Goal: Information Seeking & Learning: Get advice/opinions

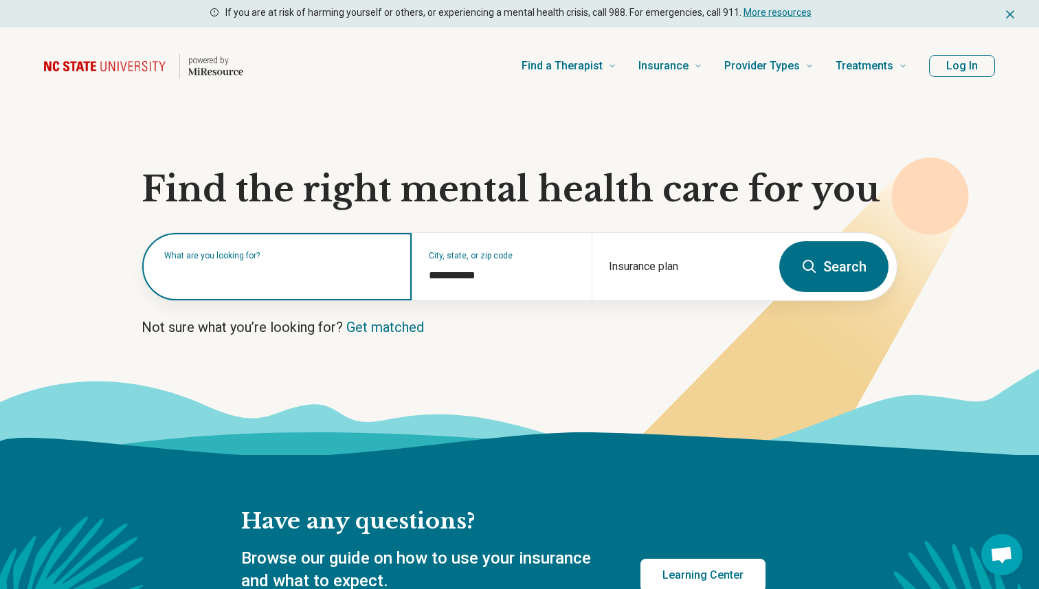
click at [279, 276] on input "text" at bounding box center [279, 273] width 231 height 16
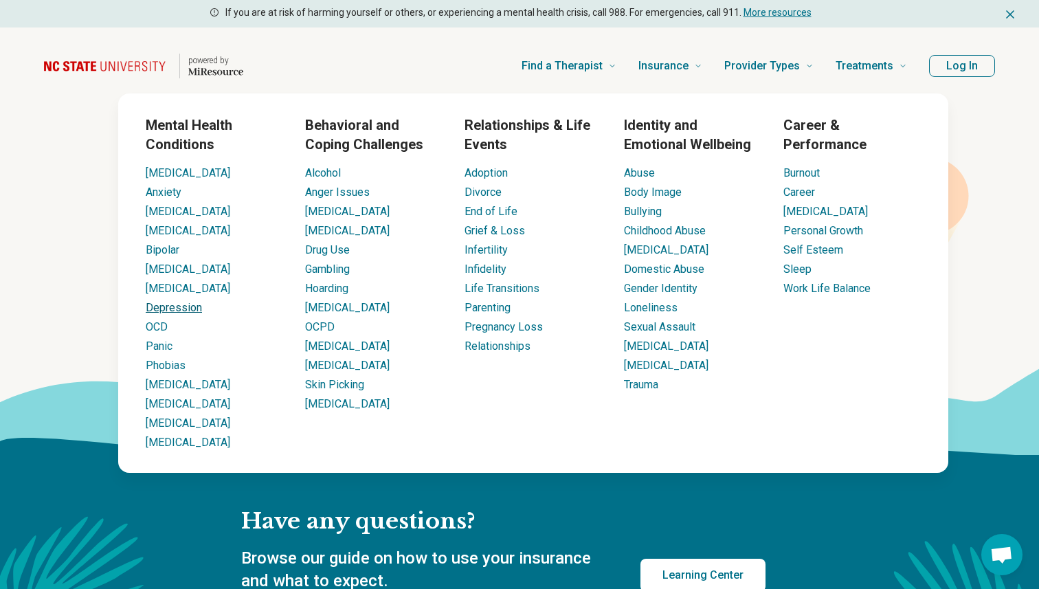
click at [186, 304] on link "Depression" at bounding box center [174, 307] width 56 height 13
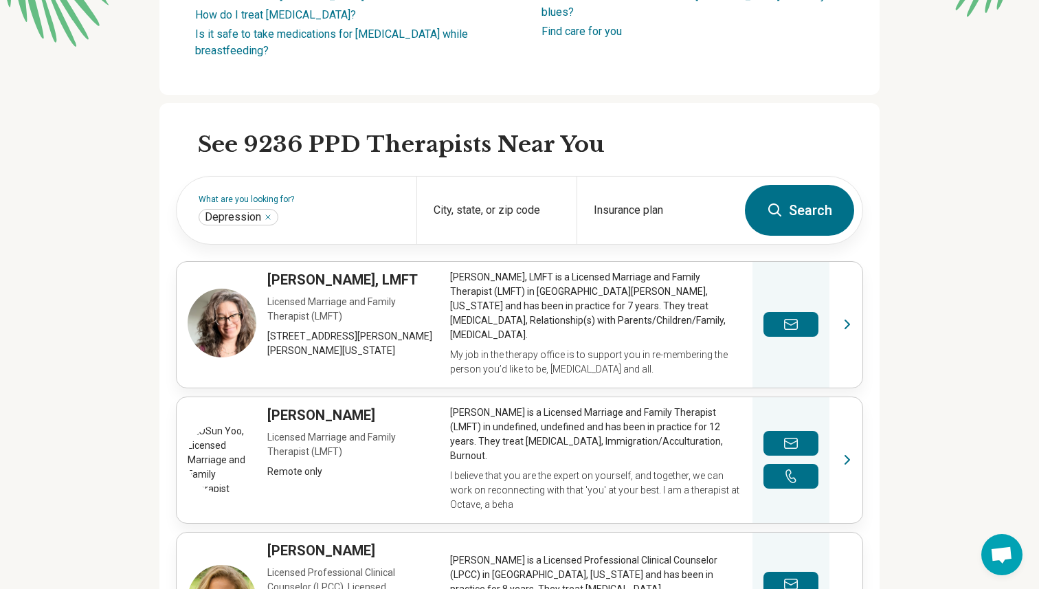
scroll to position [316, 0]
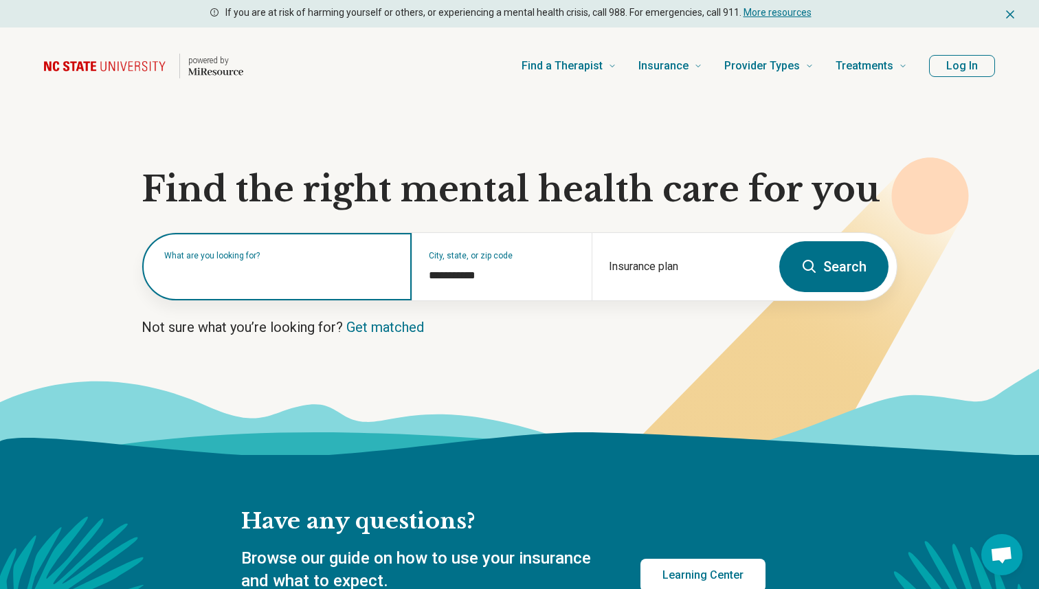
click at [236, 279] on input "text" at bounding box center [279, 273] width 231 height 16
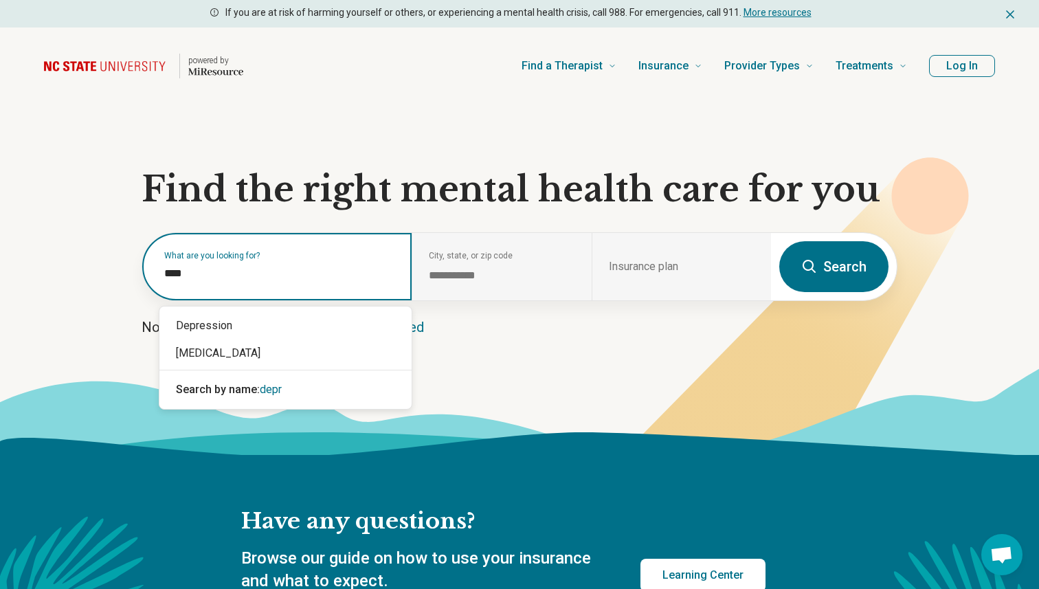
type input "*****"
click at [233, 320] on div "Depression" at bounding box center [285, 325] width 252 height 27
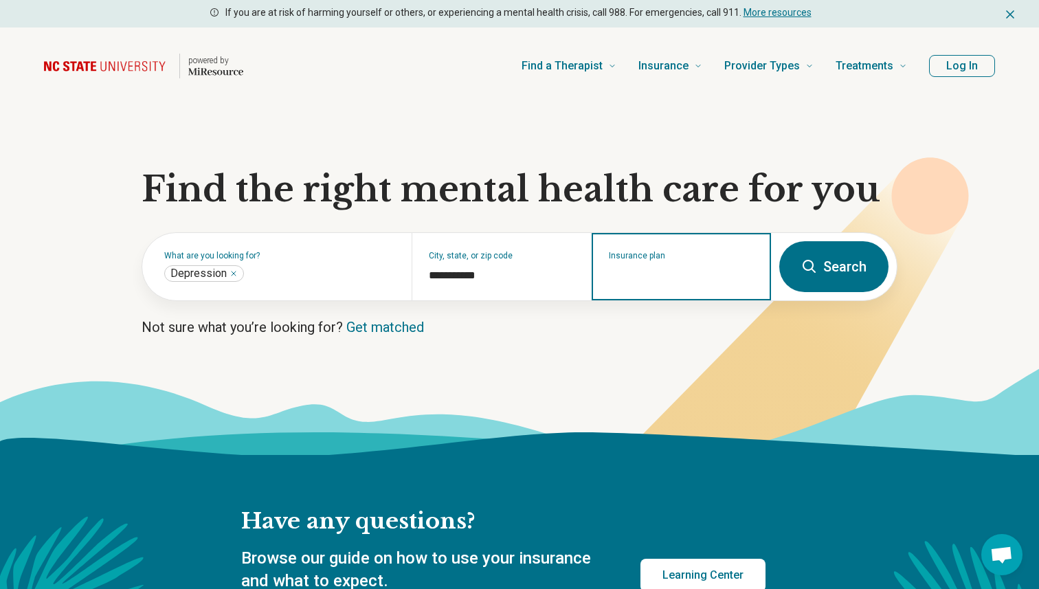
click at [687, 279] on input "Insurance plan" at bounding box center [682, 275] width 146 height 16
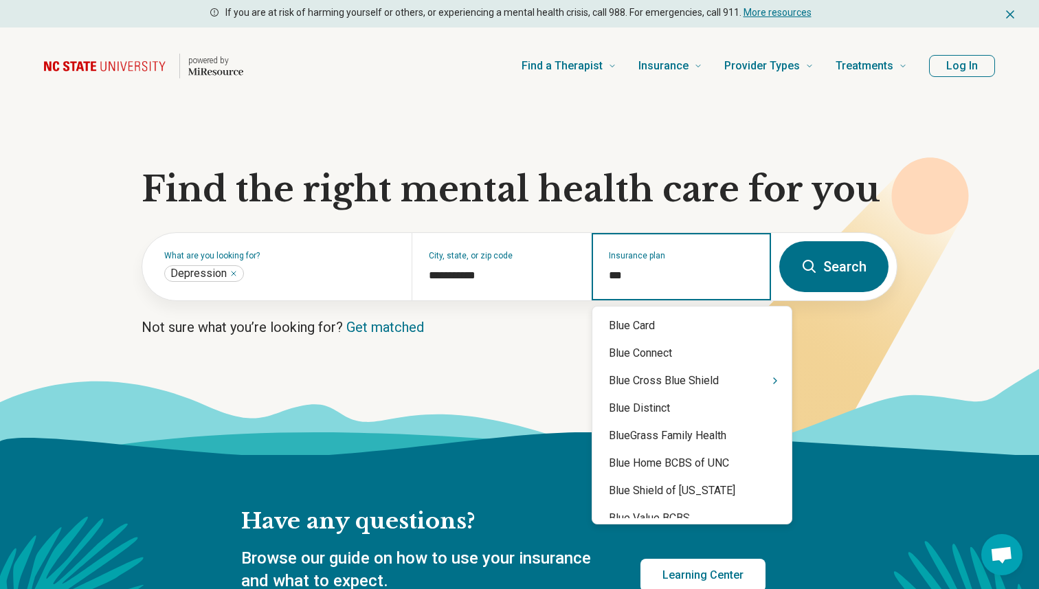
type input "****"
click at [685, 374] on div "Blue Cross Blue Shield" at bounding box center [692, 380] width 199 height 27
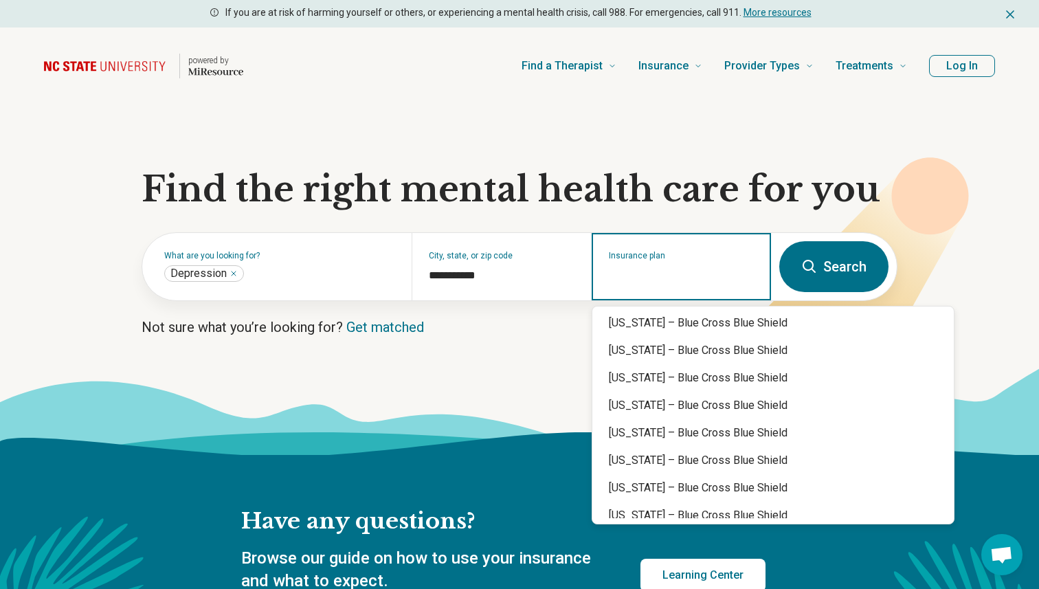
scroll to position [202, 0]
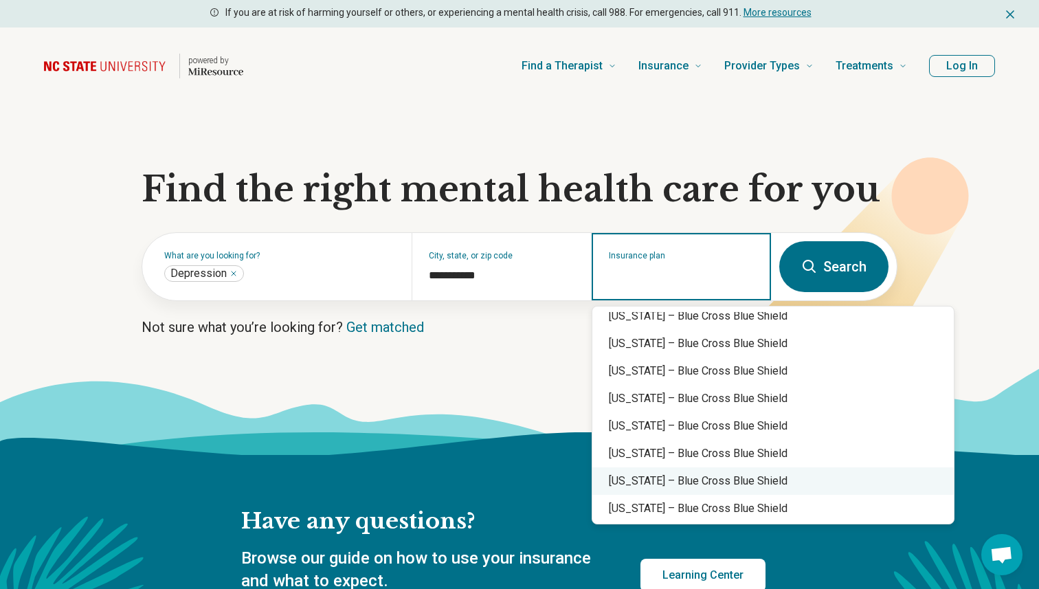
click at [659, 485] on div "Illinois – Blue Cross Blue Shield" at bounding box center [774, 480] width 362 height 27
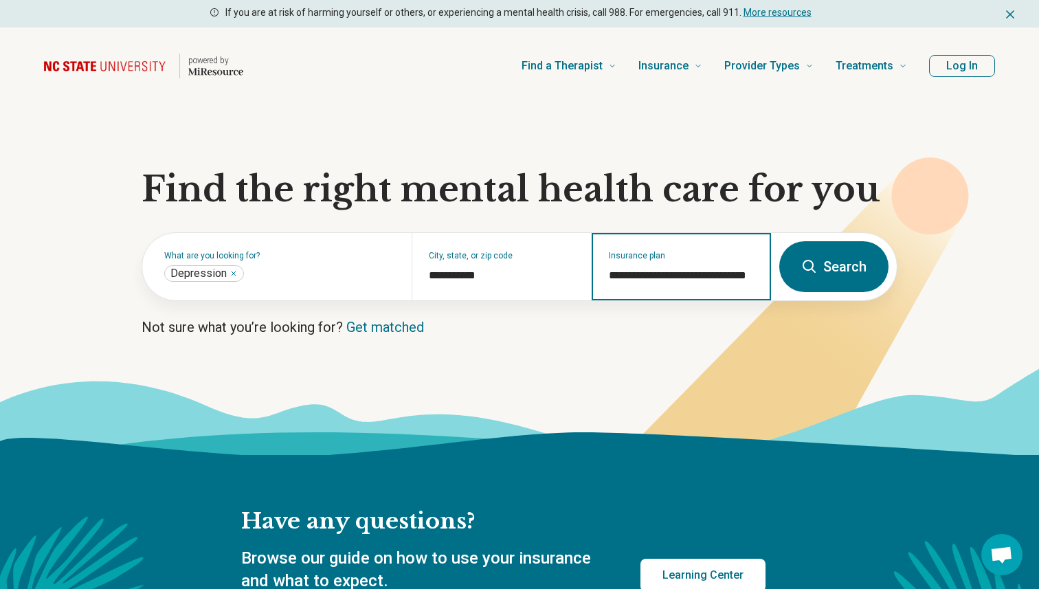
type input "**********"
click at [843, 245] on button "Search" at bounding box center [834, 266] width 109 height 51
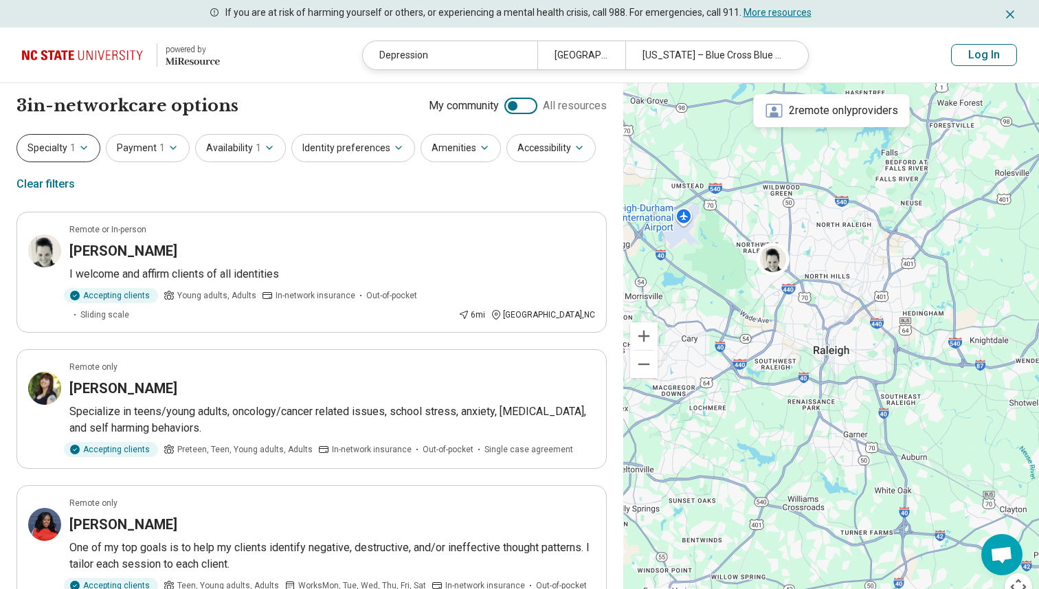
click at [86, 154] on button "Specialty 1" at bounding box center [58, 148] width 84 height 28
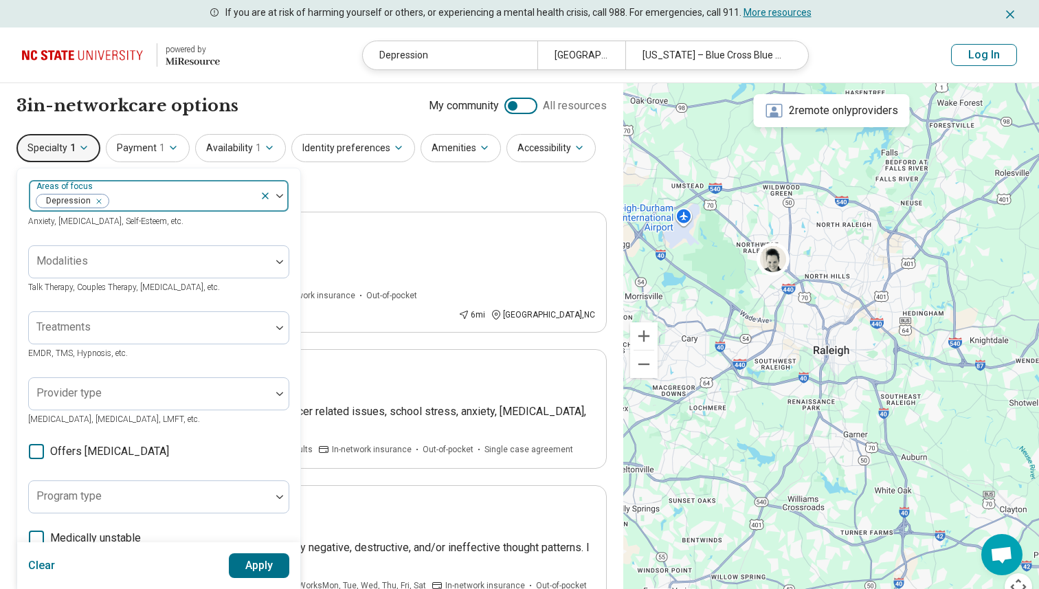
click at [98, 201] on icon "Remove [object Object]" at bounding box center [96, 202] width 10 height 10
click at [318, 195] on div "Specialty 1 Areas of focus Anxiety, Depression, Self-Esteem, etc. Modalities Ta…" at bounding box center [311, 167] width 590 height 67
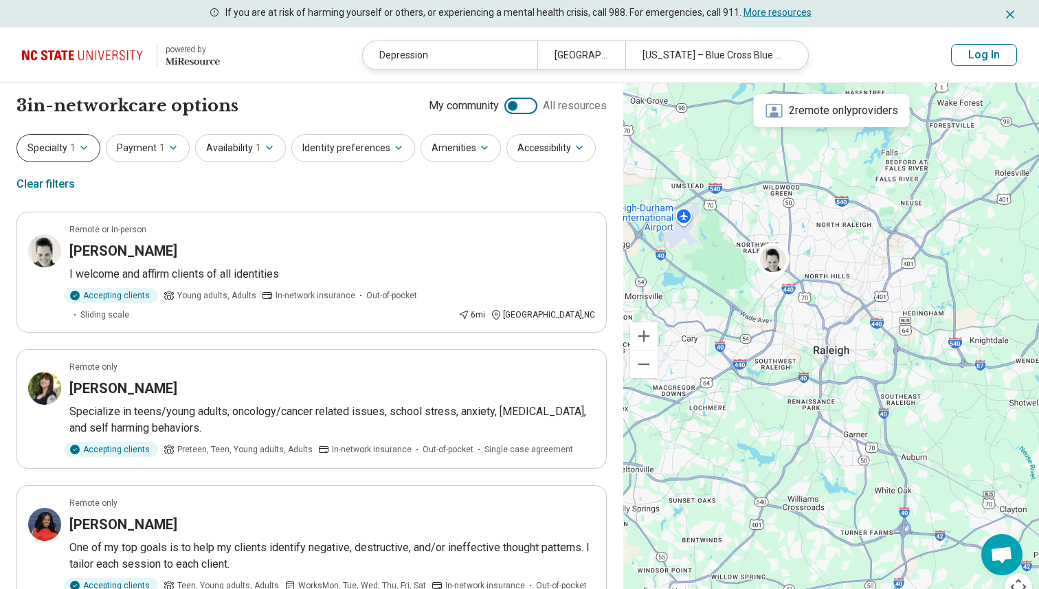
click at [62, 146] on button "Specialty 1" at bounding box center [58, 148] width 84 height 28
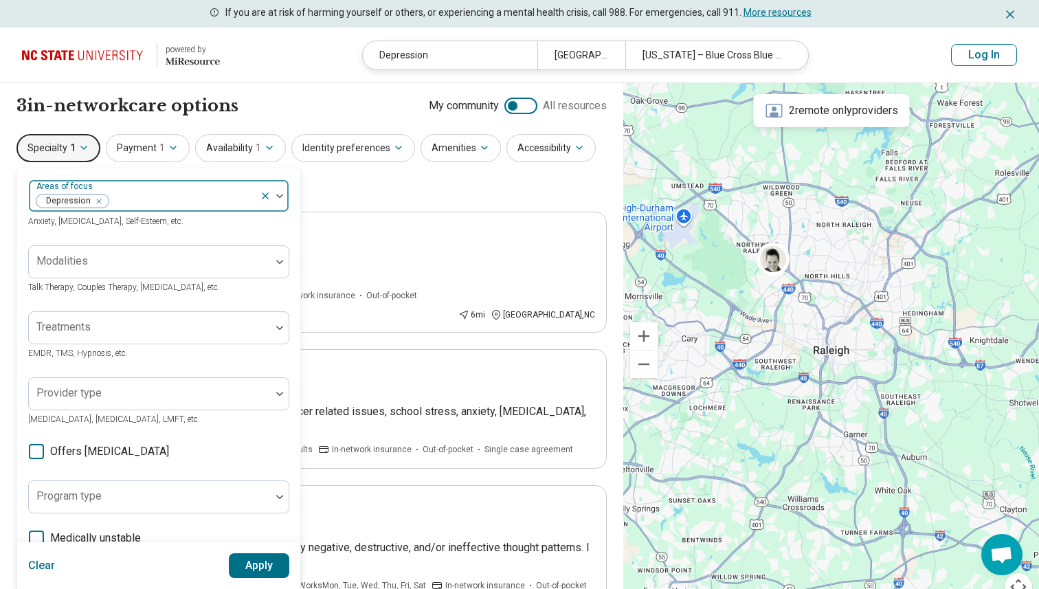
click at [96, 203] on icon "Remove [object Object]" at bounding box center [96, 202] width 10 height 10
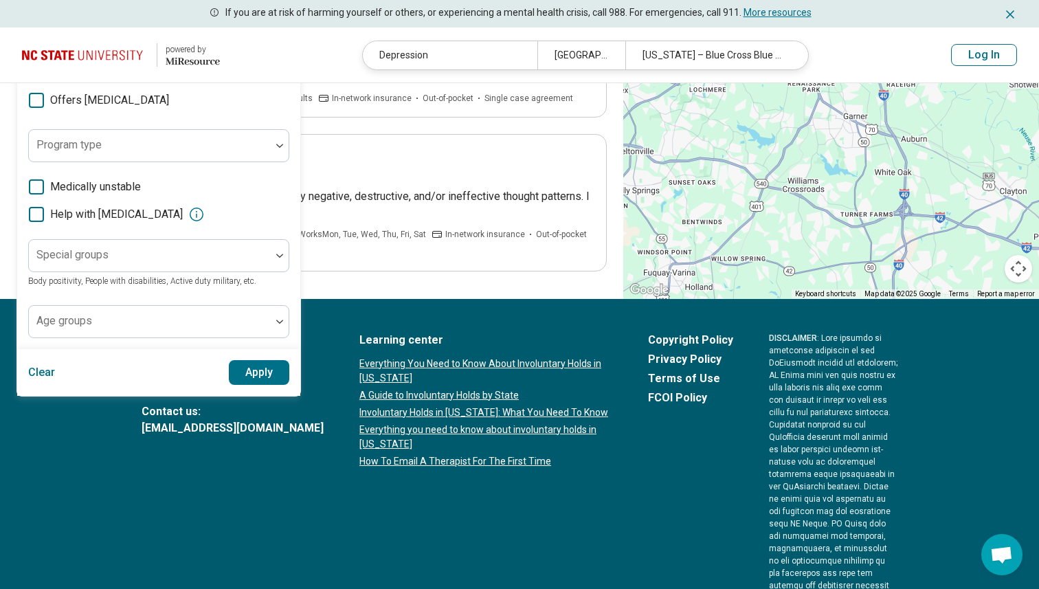
scroll to position [487, 0]
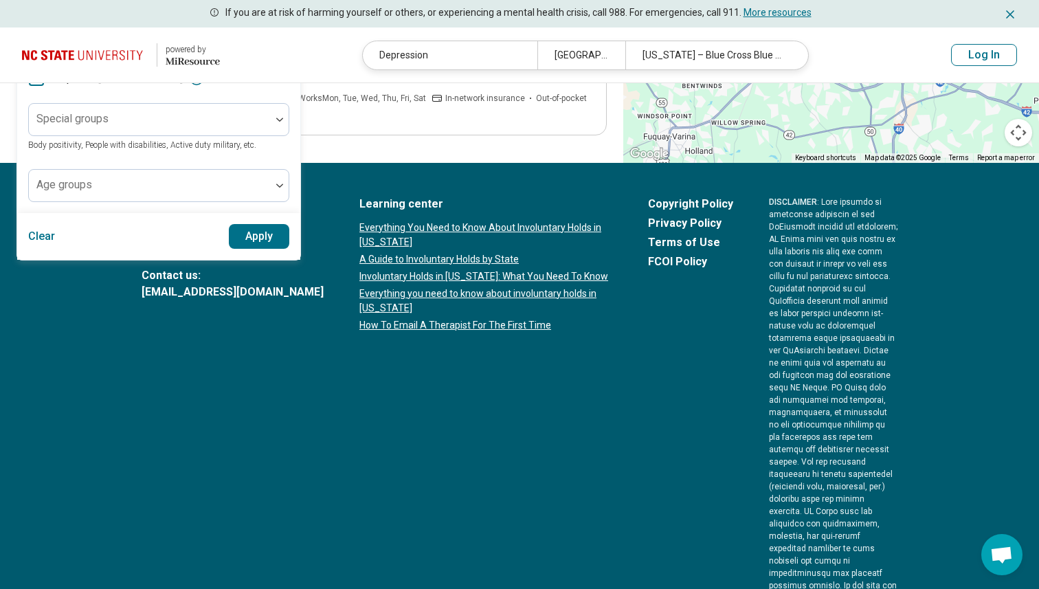
click at [256, 234] on button "Apply" at bounding box center [259, 236] width 61 height 25
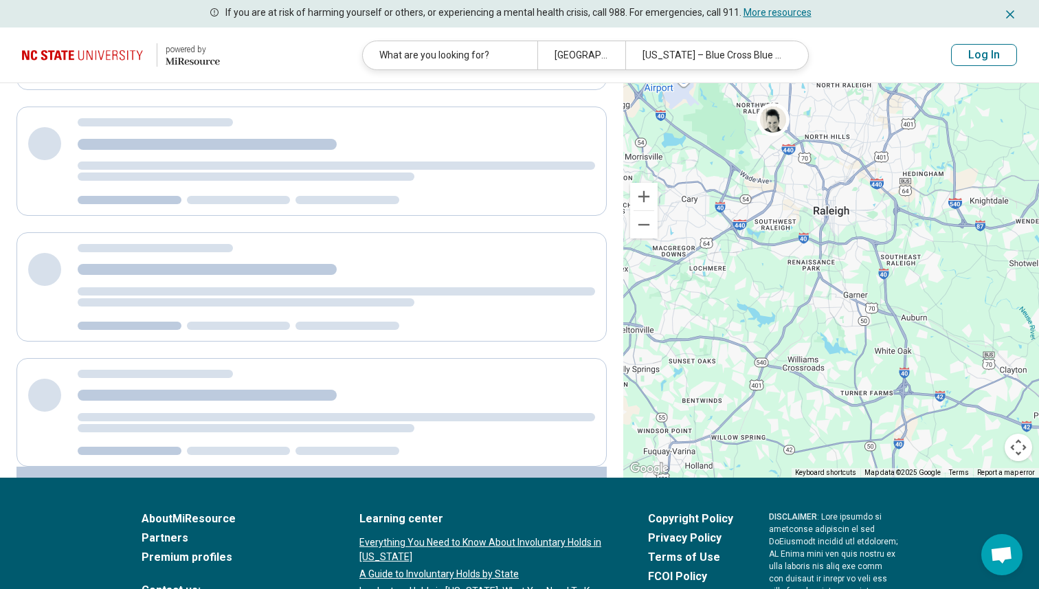
scroll to position [0, 0]
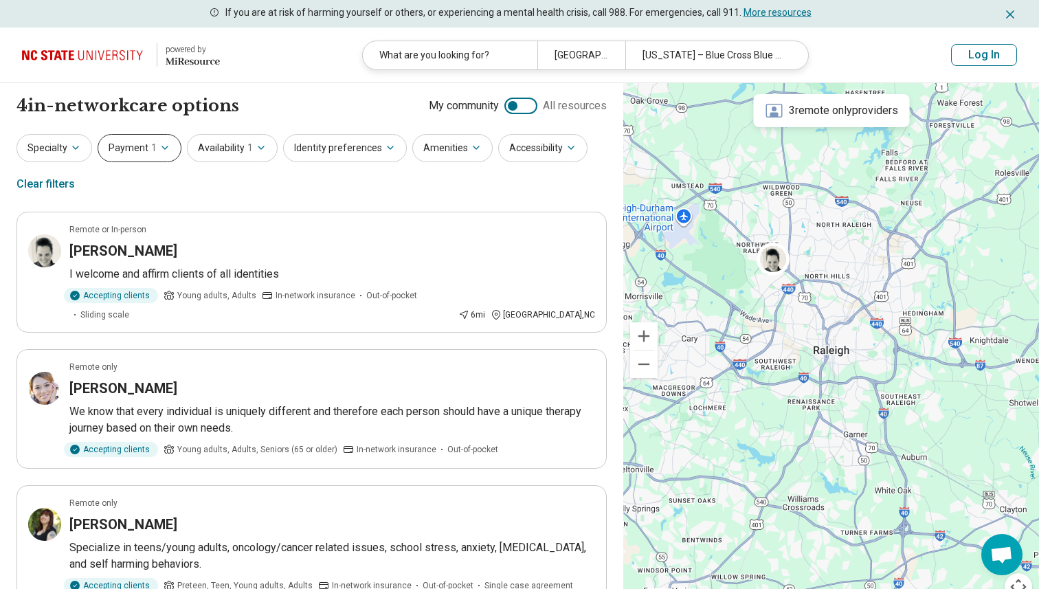
click at [159, 146] on icon "button" at bounding box center [164, 147] width 11 height 11
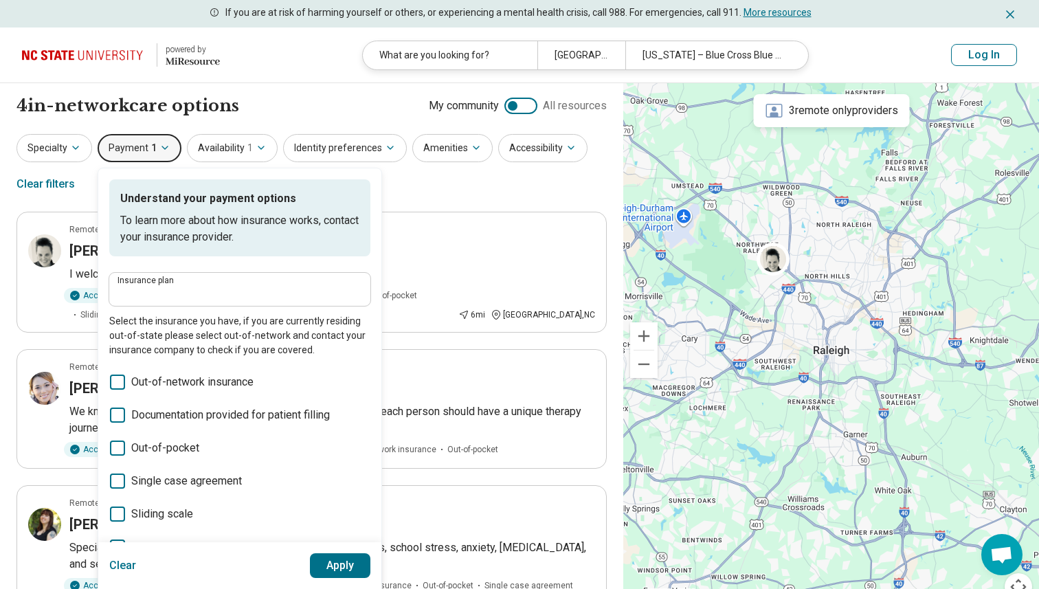
type input "**********"
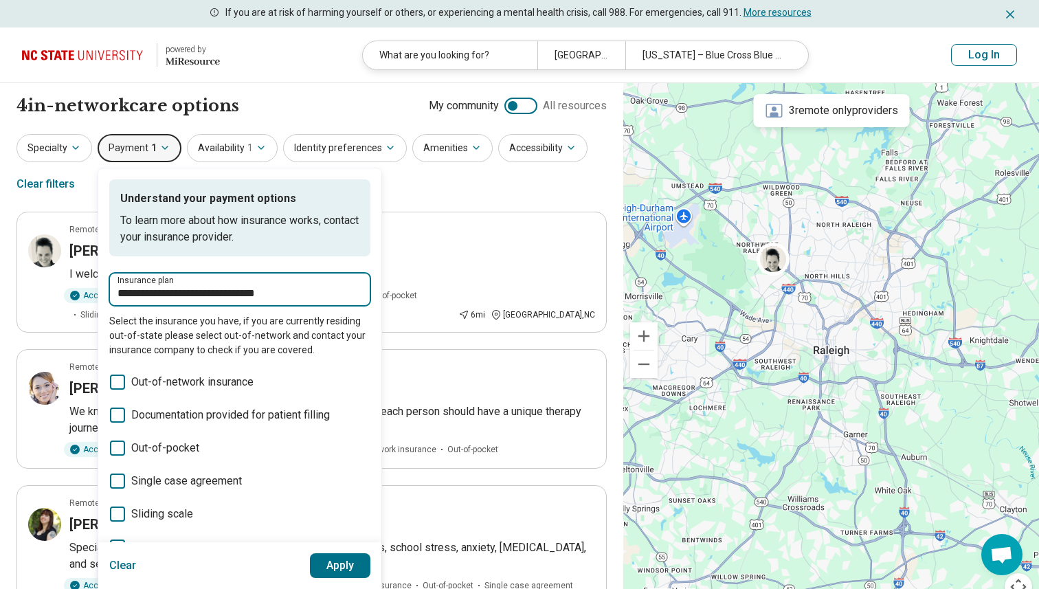
click at [203, 292] on input "**********" at bounding box center [240, 293] width 245 height 16
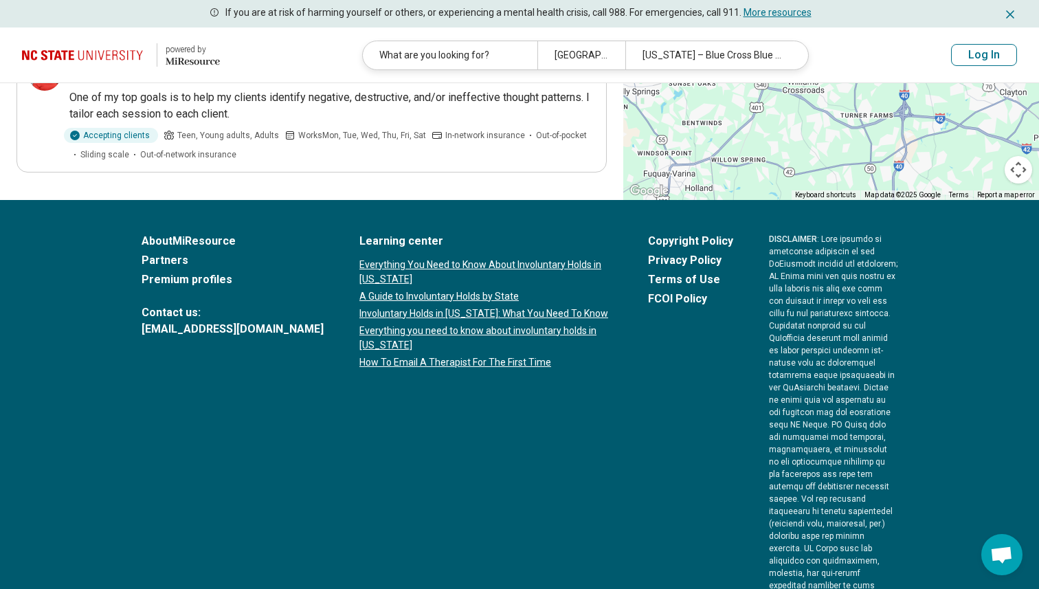
scroll to position [623, 0]
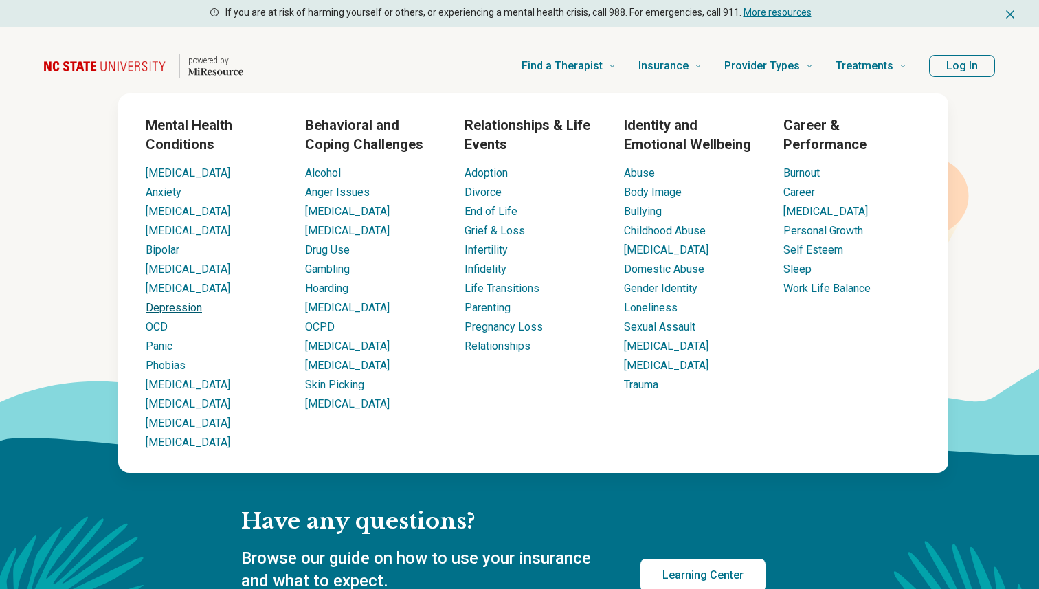
click at [177, 309] on link "Depression" at bounding box center [174, 307] width 56 height 13
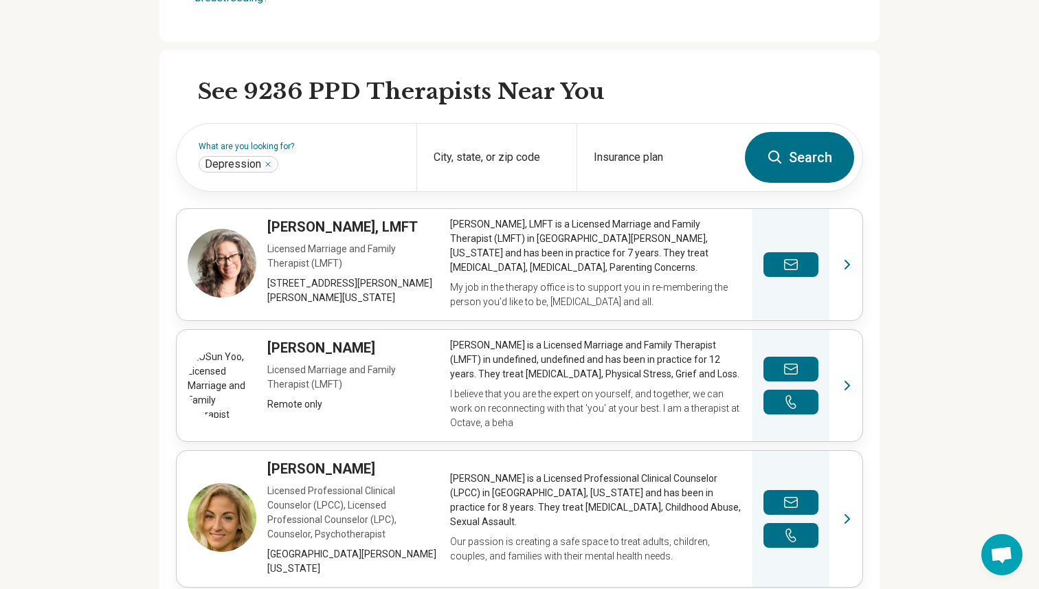
scroll to position [356, 0]
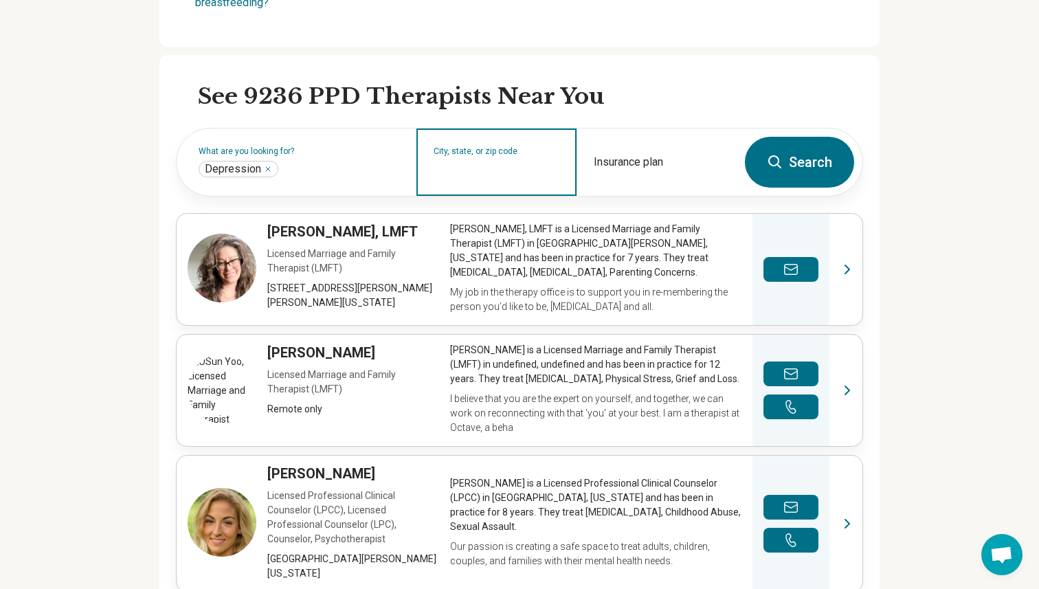
click at [483, 167] on input "City, state, or zip code" at bounding box center [497, 171] width 126 height 16
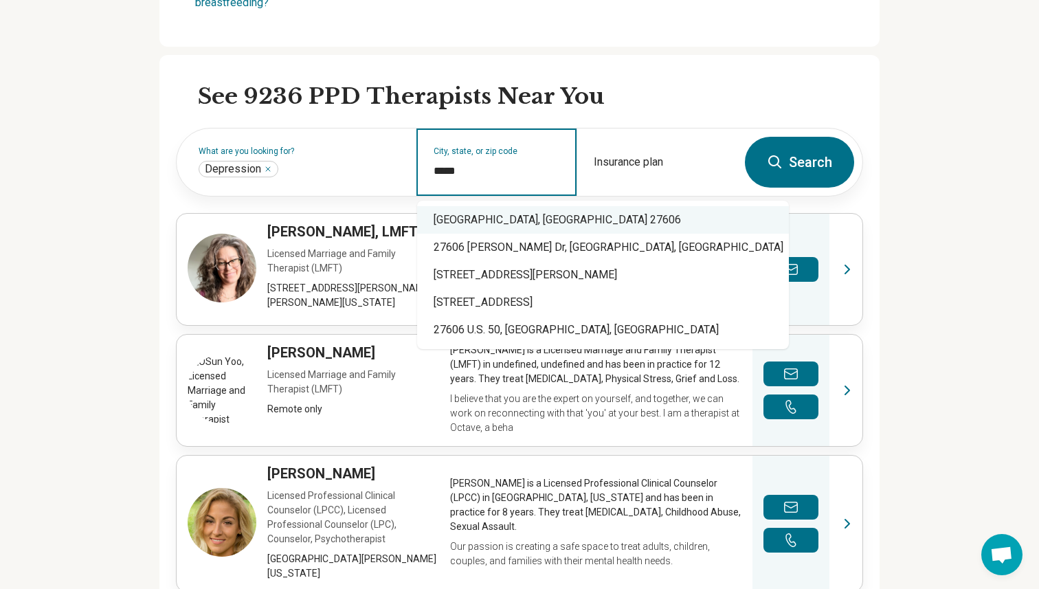
click at [483, 215] on div "Raleigh, NC 27606" at bounding box center [603, 219] width 372 height 27
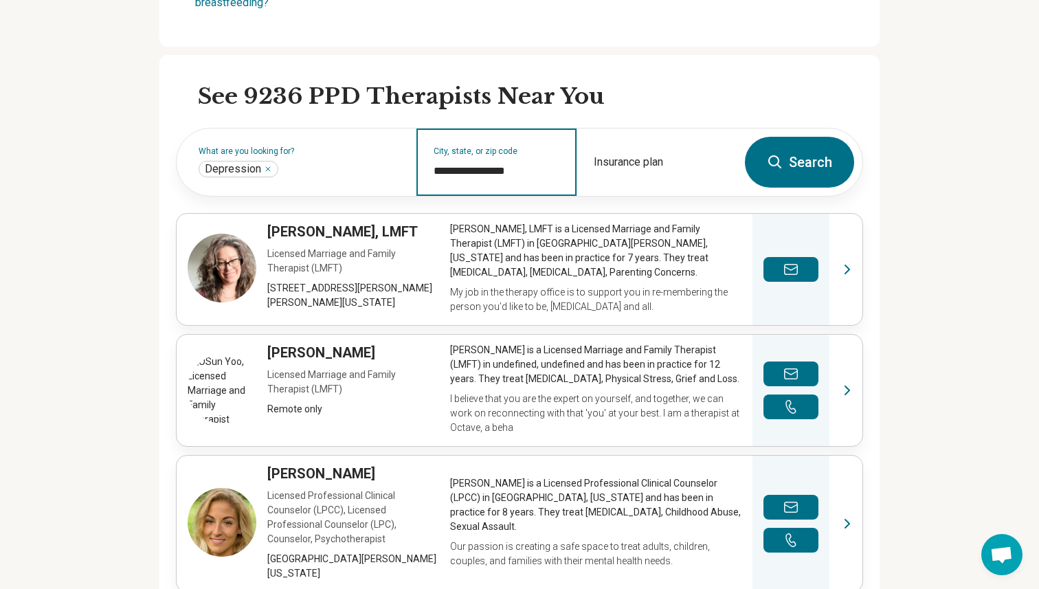
type input "**********"
click at [795, 151] on button "Search" at bounding box center [799, 162] width 109 height 51
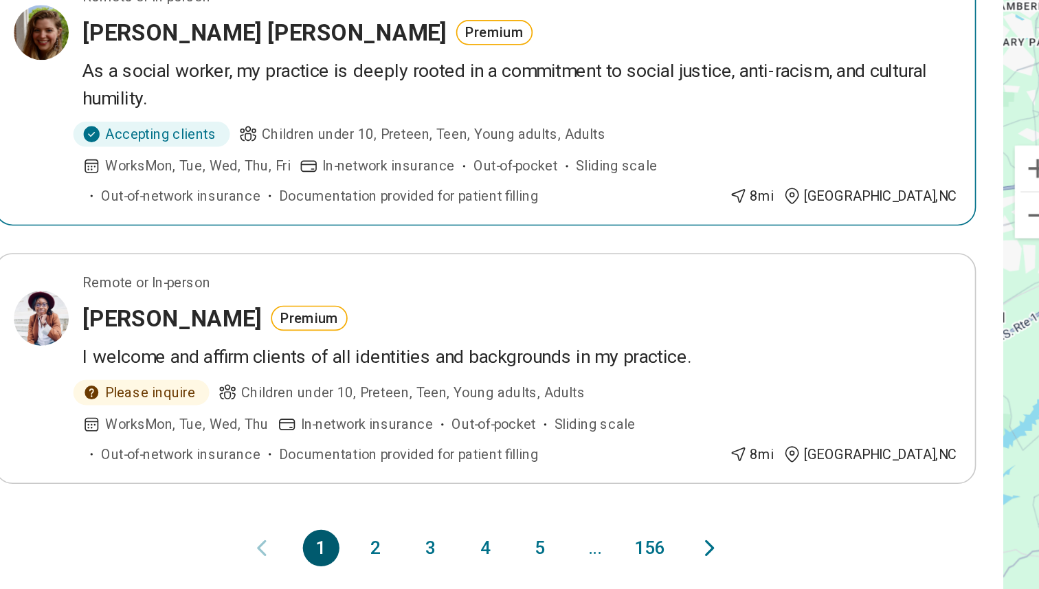
scroll to position [1234, 0]
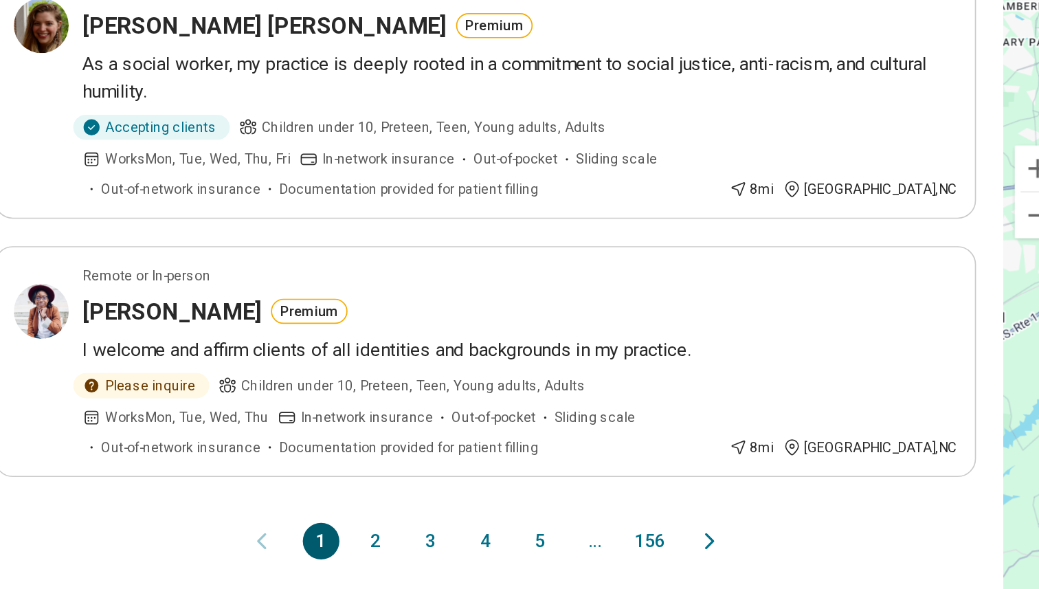
click at [243, 549] on button "2" at bounding box center [246, 560] width 22 height 22
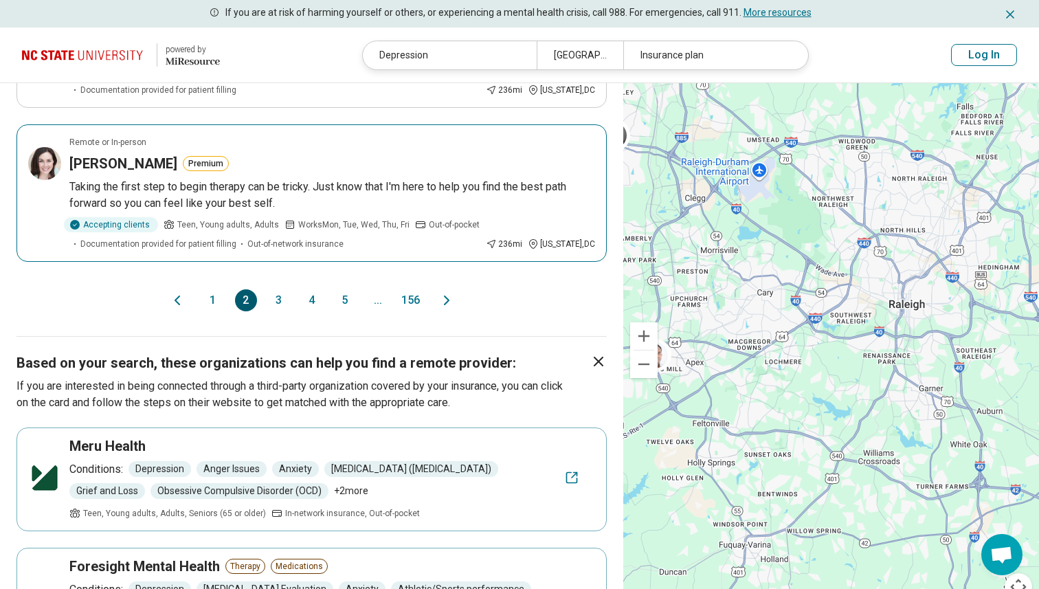
scroll to position [1497, 0]
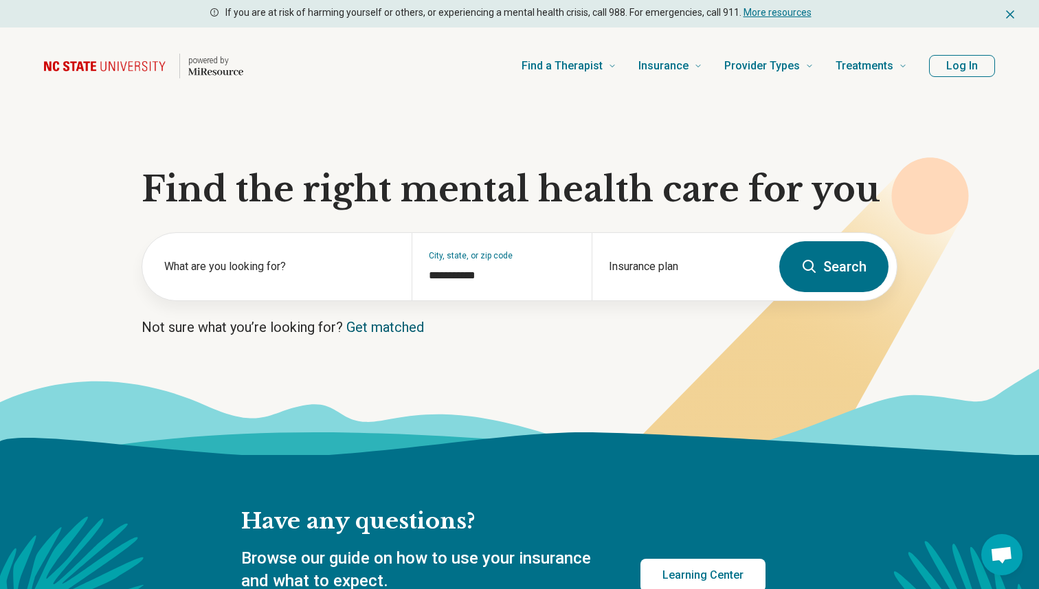
click at [373, 322] on link "Get matched" at bounding box center [385, 327] width 78 height 16
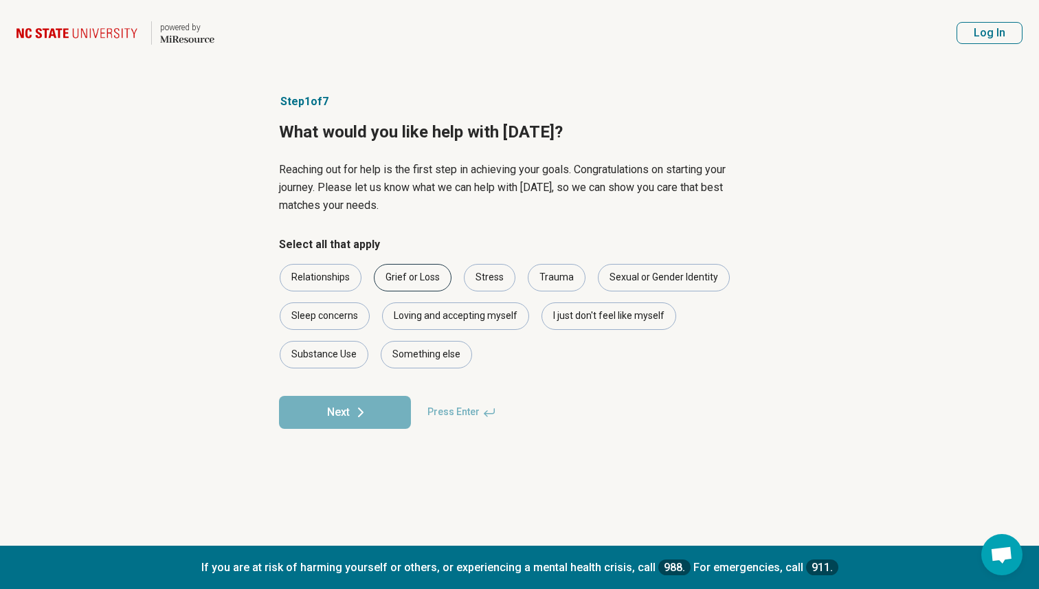
click at [413, 271] on div "Grief or Loss" at bounding box center [413, 277] width 78 height 27
click at [476, 274] on div "Stress" at bounding box center [490, 277] width 52 height 27
click at [534, 273] on div "Trauma" at bounding box center [557, 277] width 58 height 27
